Goal: Navigation & Orientation: Find specific page/section

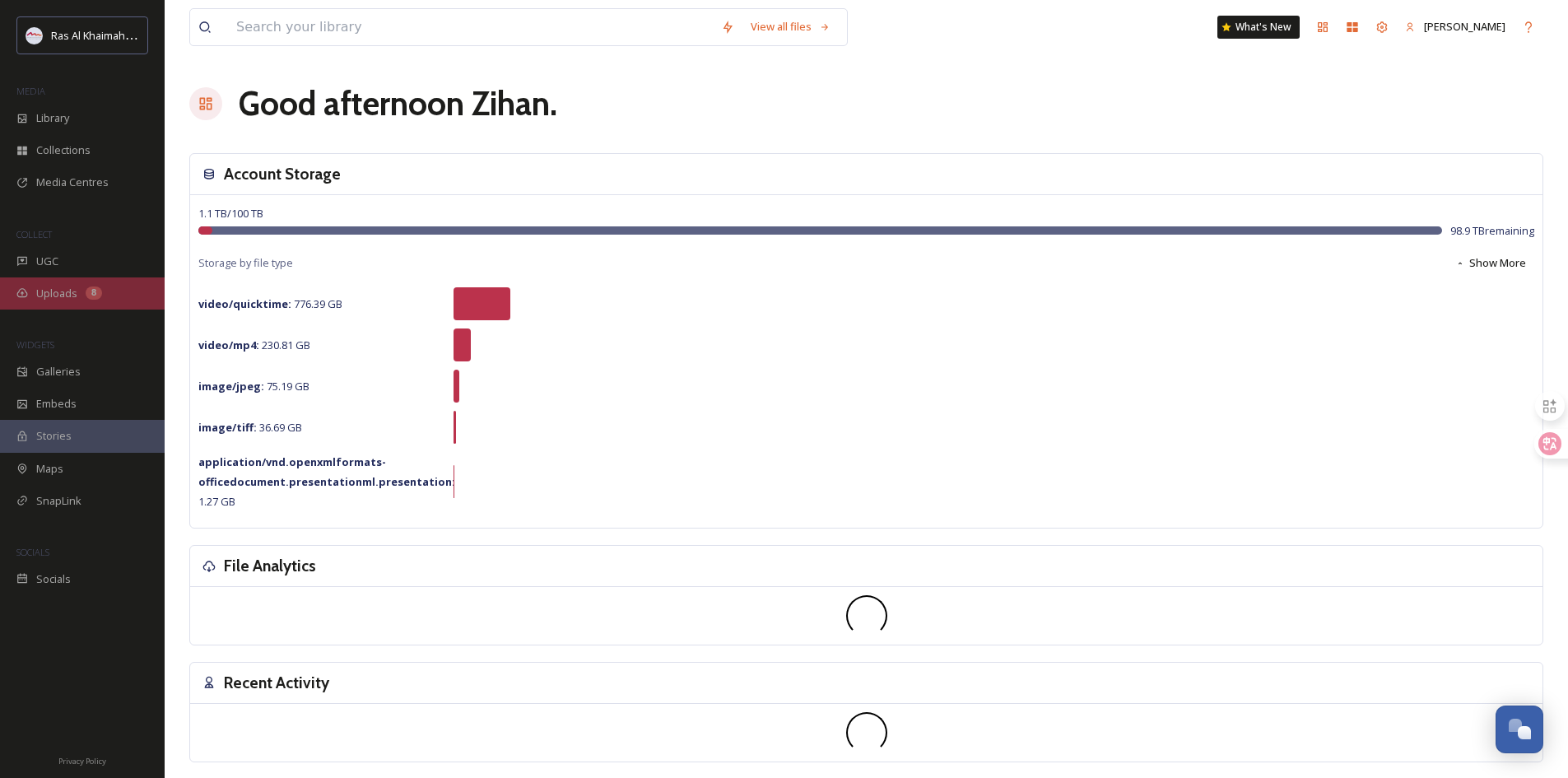
click at [107, 289] on div "Uploads 8" at bounding box center [82, 293] width 164 height 32
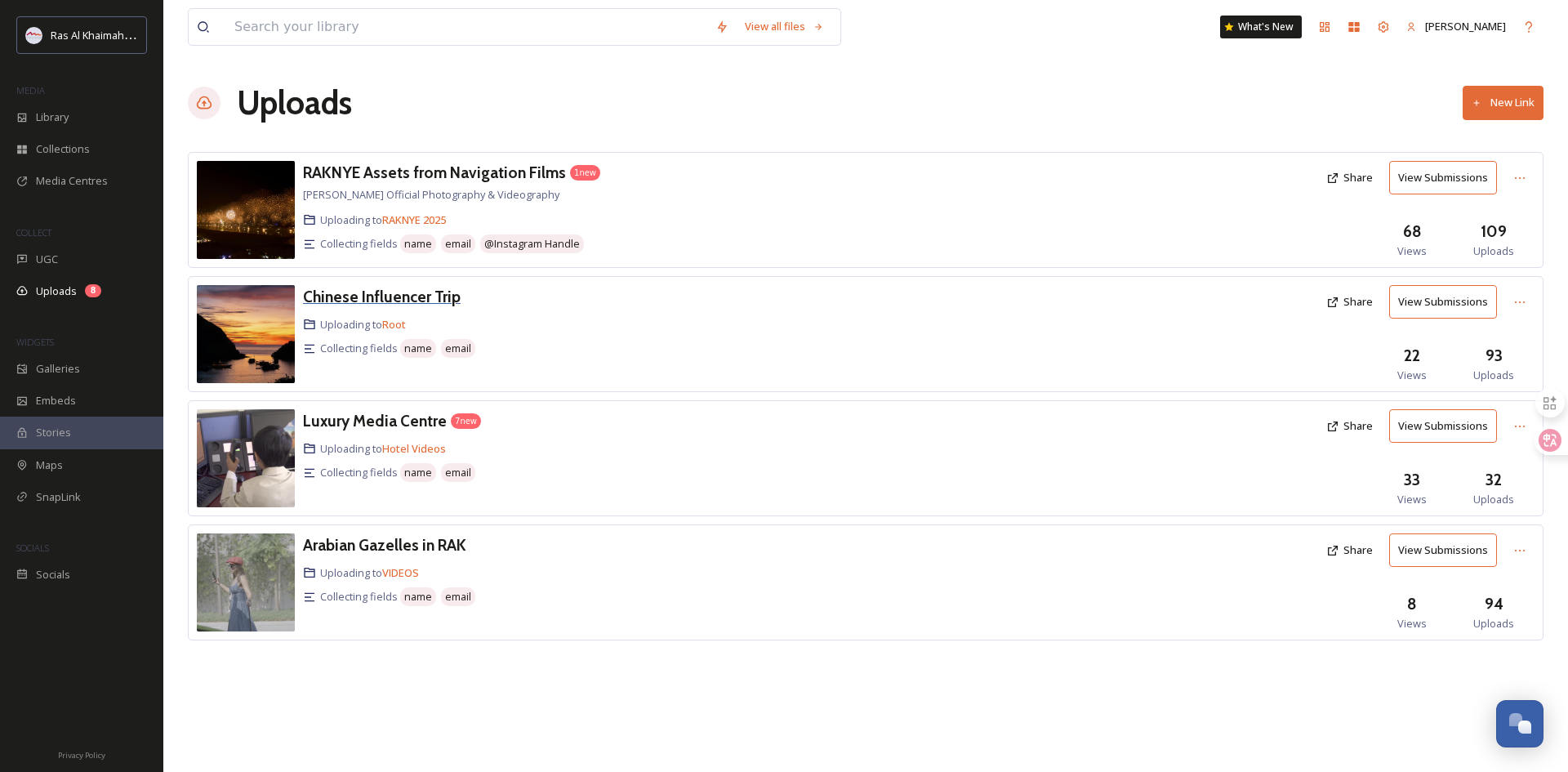
click at [402, 303] on h3 "Chinese Influencer Trip" at bounding box center [382, 297] width 157 height 20
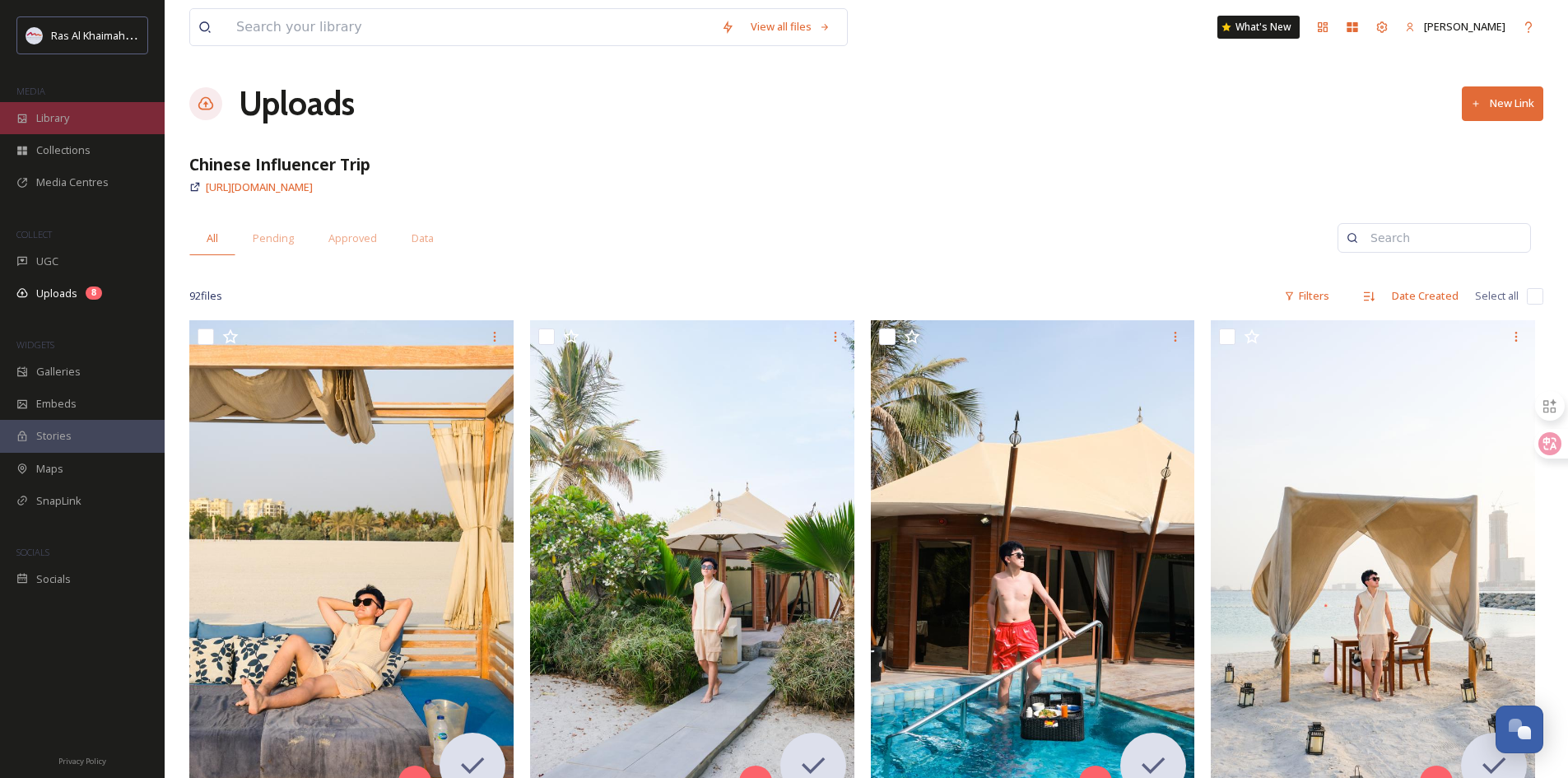
click at [90, 116] on div "Library" at bounding box center [82, 118] width 164 height 32
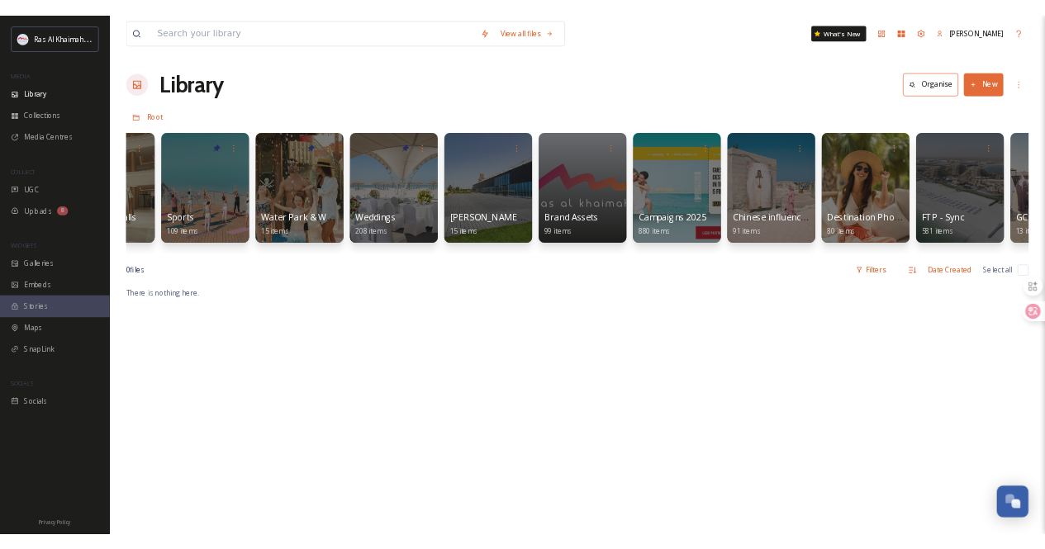
scroll to position [0, 1857]
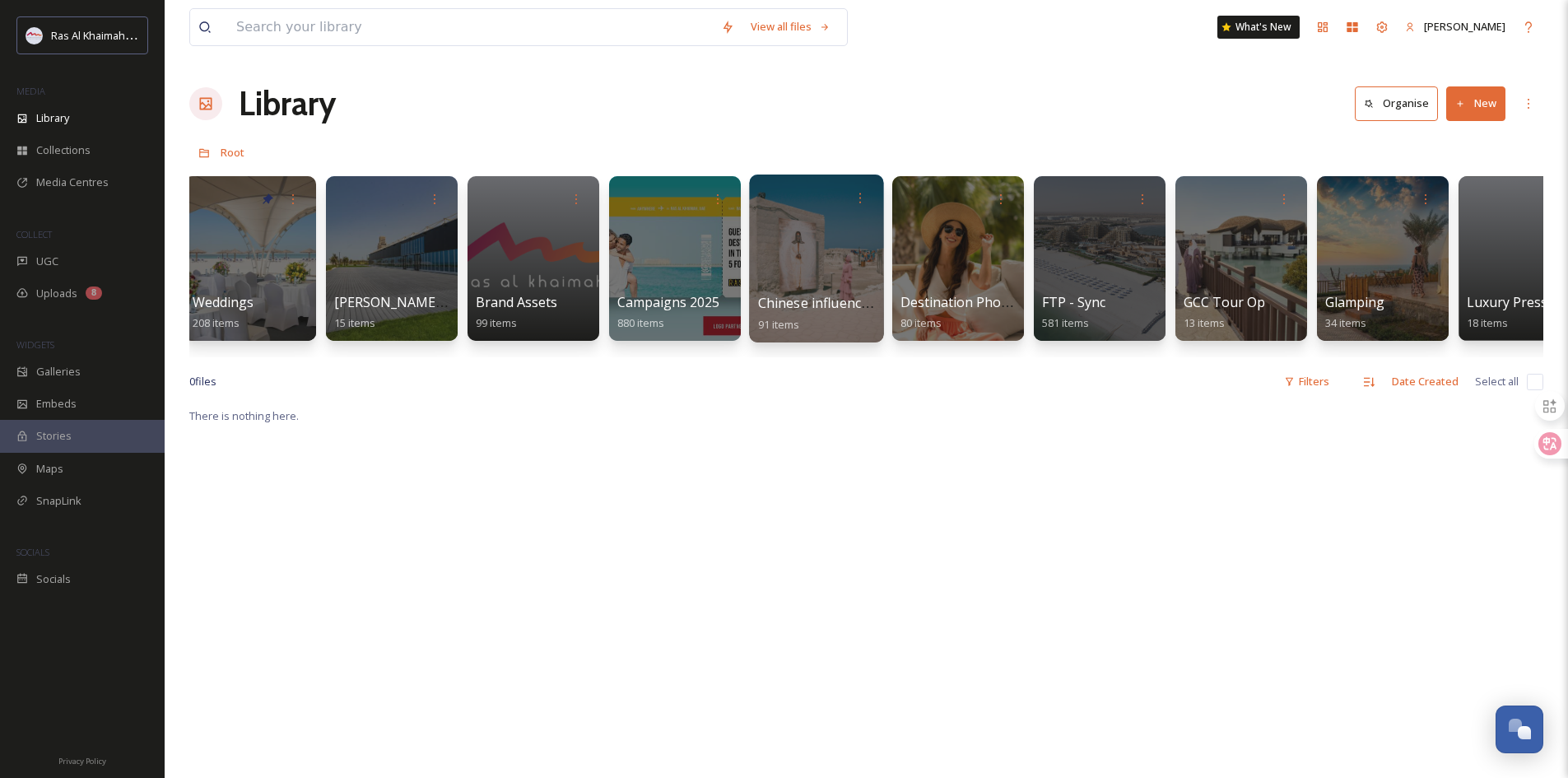
click at [848, 302] on span "Chinese influencer fam trip" at bounding box center [843, 303] width 170 height 18
